Goal: Transaction & Acquisition: Subscribe to service/newsletter

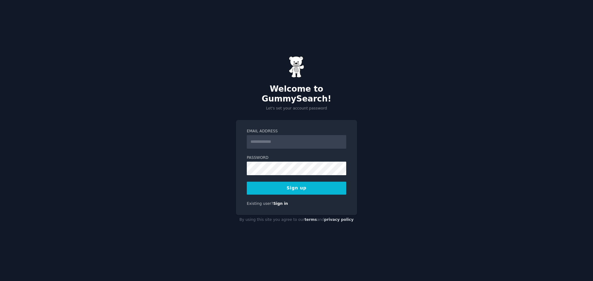
click at [277, 137] on input "Email Address" at bounding box center [296, 142] width 99 height 14
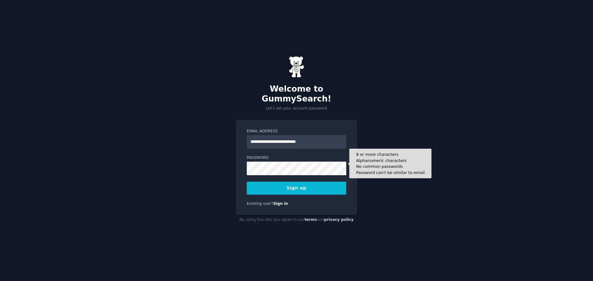
type input "**********"
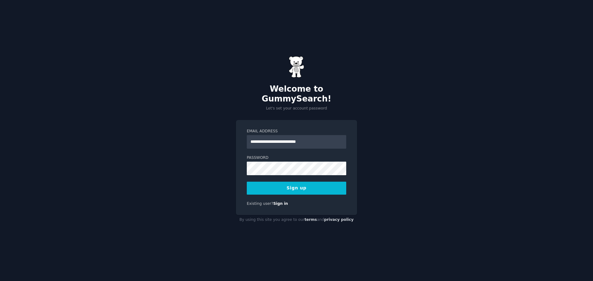
click at [267, 186] on button "Sign up" at bounding box center [296, 188] width 99 height 13
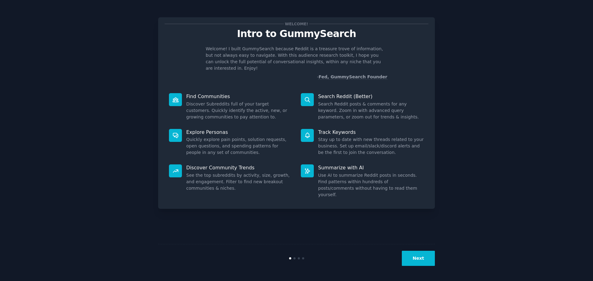
click at [413, 259] on button "Next" at bounding box center [418, 258] width 33 height 15
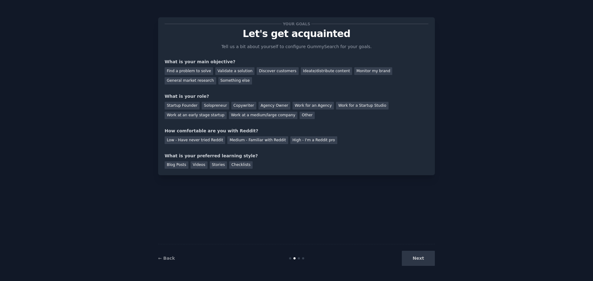
click at [414, 259] on div "Next" at bounding box center [389, 258] width 92 height 15
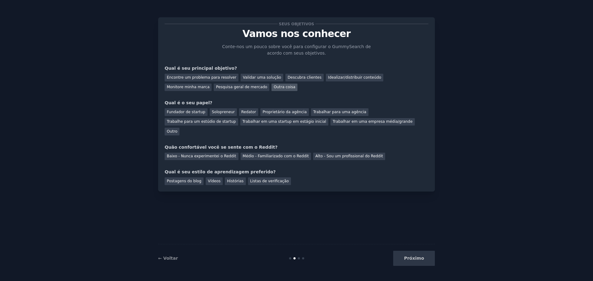
click at [274, 89] on font "Outra coisa" at bounding box center [285, 87] width 22 height 4
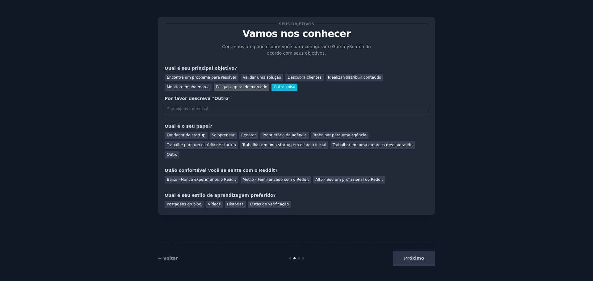
click at [216, 89] on font "Pesquisa geral de mercado" at bounding box center [241, 87] width 51 height 4
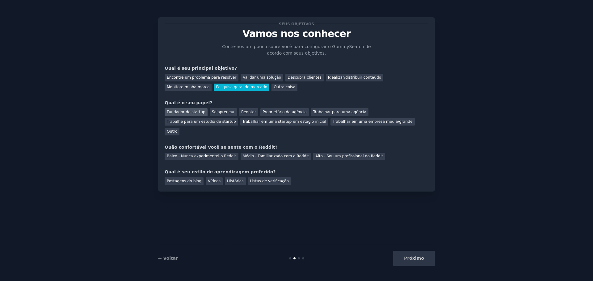
click at [190, 110] on font "Fundador de startup" at bounding box center [186, 112] width 39 height 4
click at [351, 154] on font "Alto - Sou um profissional do Reddit" at bounding box center [349, 156] width 68 height 4
click at [190, 179] on font "Postagens do blog" at bounding box center [184, 181] width 35 height 4
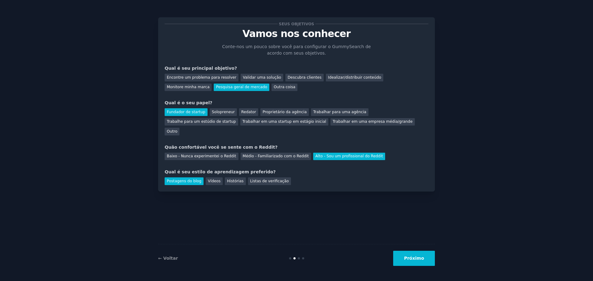
click at [419, 263] on button "Próximo" at bounding box center [414, 258] width 42 height 15
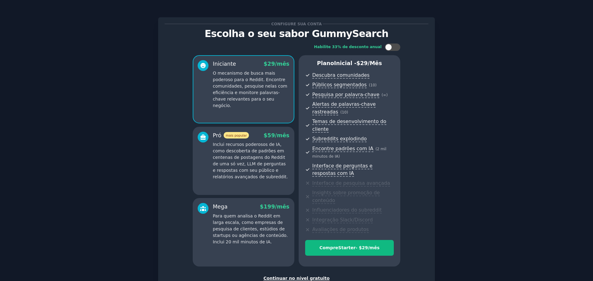
click at [301, 276] on font "Continuar no nível gratuito" at bounding box center [296, 278] width 66 height 5
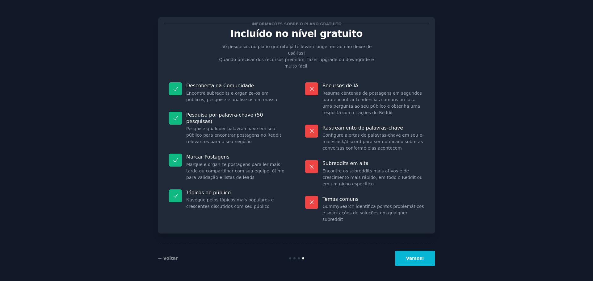
click at [413, 259] on font "Vamos!" at bounding box center [415, 258] width 18 height 5
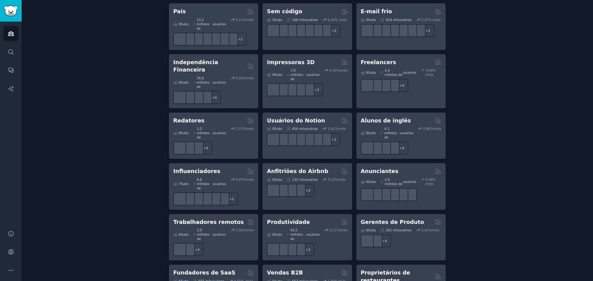
scroll to position [498, 0]
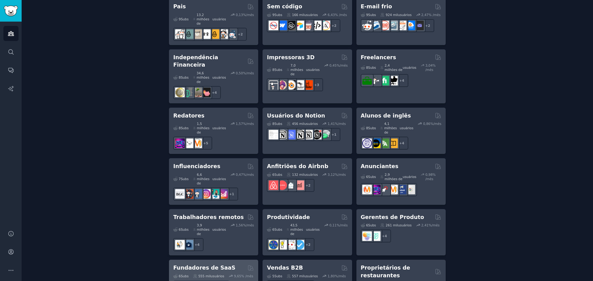
click at [234, 275] on font "9,65" at bounding box center [237, 277] width 7 height 4
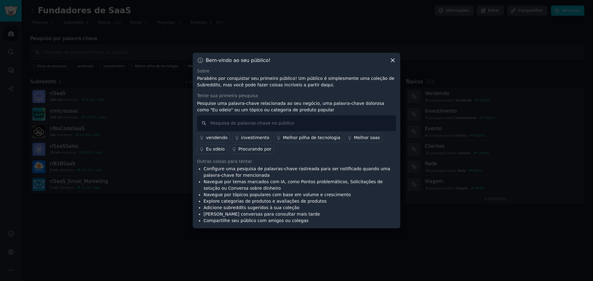
click at [393, 60] on icon at bounding box center [392, 60] width 3 height 3
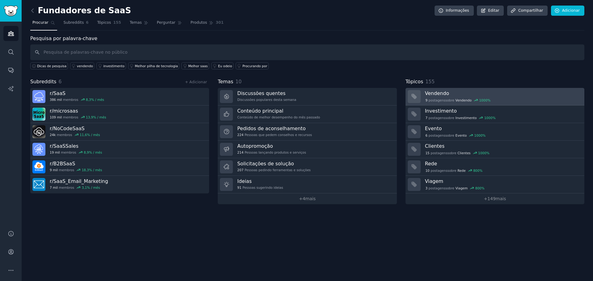
click at [461, 97] on div "9 postagens sobre ​ Vendendo 1000 %" at bounding box center [502, 100] width 155 height 6
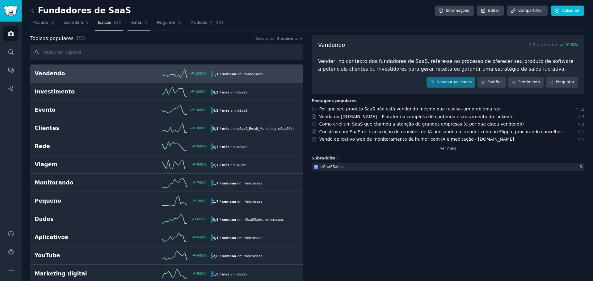
click at [131, 27] on link "Temas" at bounding box center [139, 24] width 23 height 13
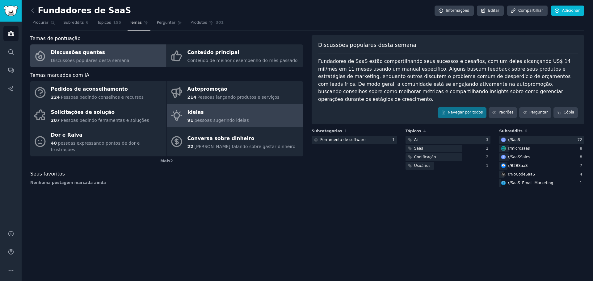
click at [264, 118] on link "Ideias 91 pessoas sugerindo ideias" at bounding box center [235, 115] width 136 height 23
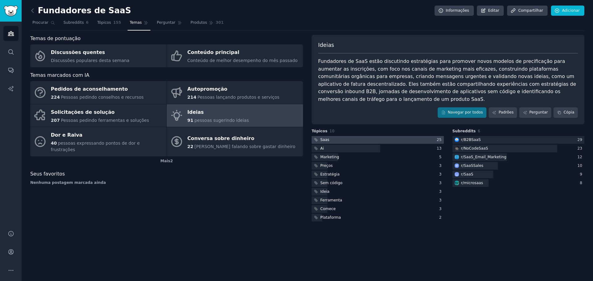
click at [392, 136] on div at bounding box center [378, 140] width 132 height 8
